Goal: Information Seeking & Learning: Learn about a topic

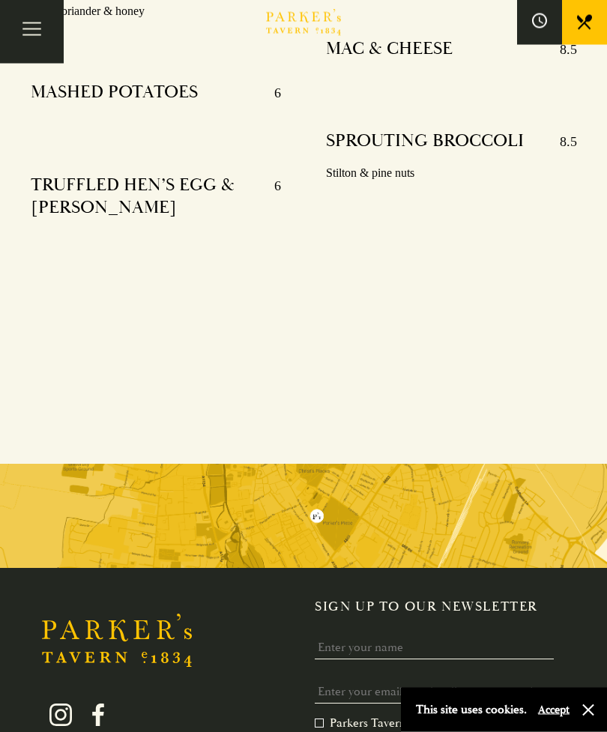
scroll to position [4070, 0]
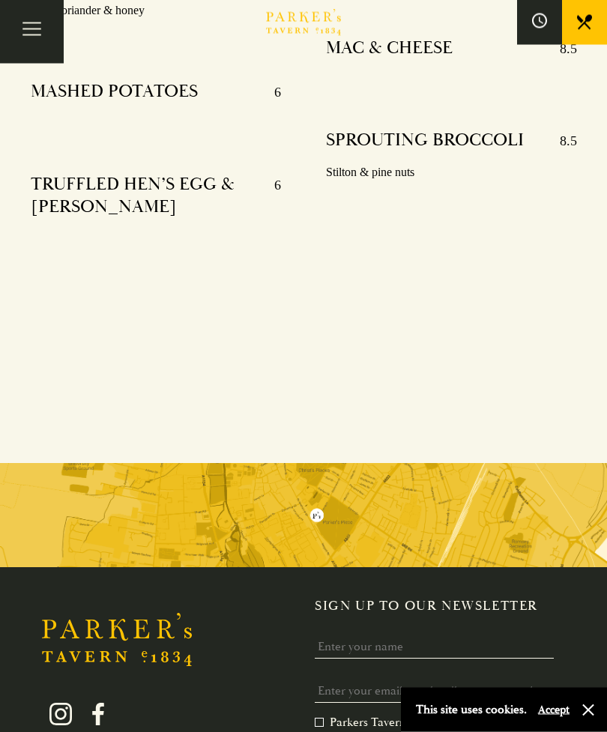
click at [589, 717] on button "button" at bounding box center [587, 709] width 15 height 15
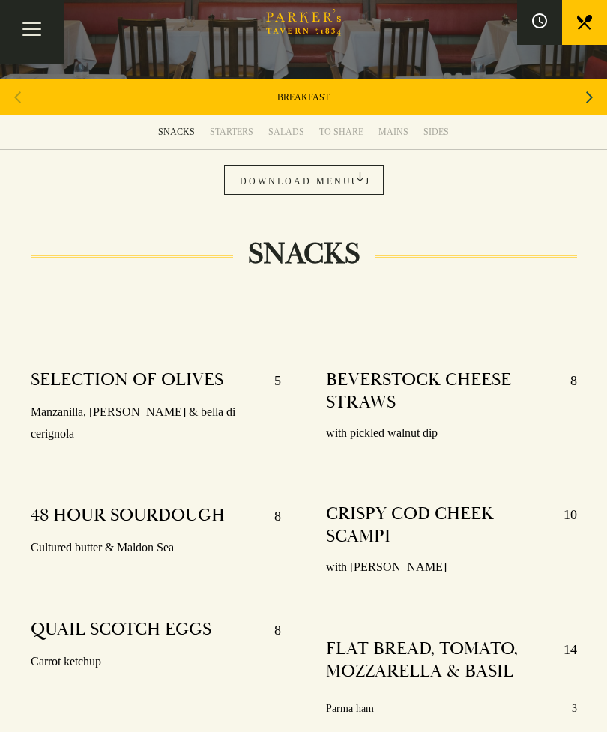
scroll to position [201, 0]
click at [589, 98] on icon "Next slide" at bounding box center [589, 98] width 7 height 12
click at [586, 105] on icon "Next slide" at bounding box center [589, 97] width 7 height 33
click at [315, 101] on link "SET MENU" at bounding box center [303, 97] width 45 height 12
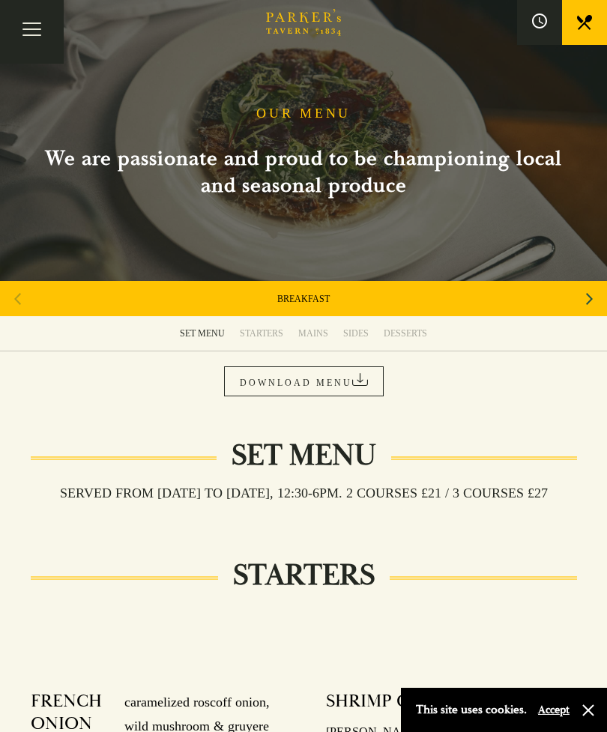
click at [595, 294] on div "Next slide" at bounding box center [589, 298] width 20 height 33
click at [580, 304] on div "Next slide" at bounding box center [589, 298] width 20 height 33
click at [584, 300] on div "Next slide" at bounding box center [589, 298] width 20 height 33
click at [323, 295] on link "[DATE] ROAST" at bounding box center [303, 299] width 61 height 12
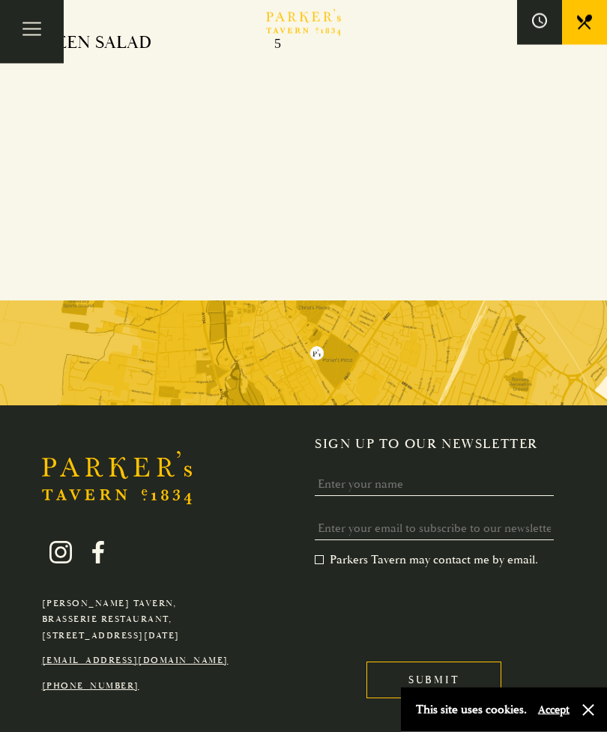
scroll to position [3963, 0]
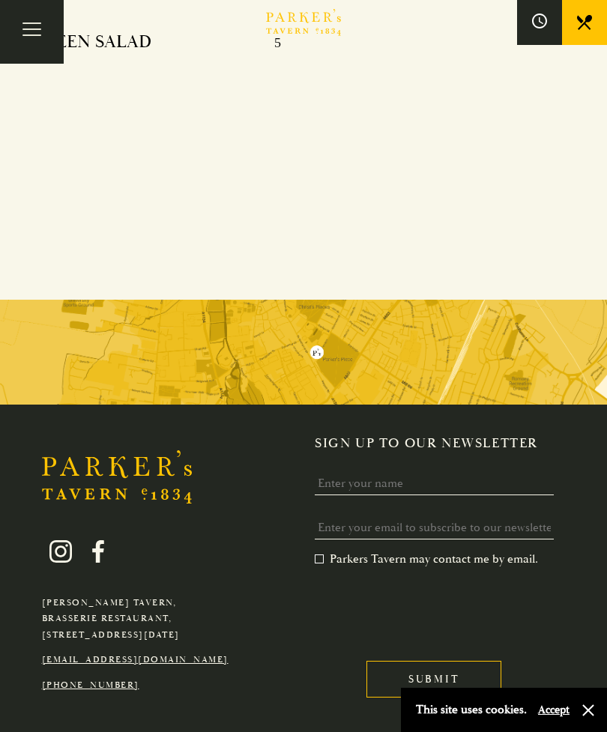
click at [606, 731] on div "This site uses cookies. Accept" at bounding box center [504, 709] width 206 height 44
click at [603, 731] on div "This site uses cookies. Accept" at bounding box center [504, 709] width 206 height 44
click at [593, 717] on button "button" at bounding box center [587, 709] width 15 height 15
